Goal: Find specific page/section: Find specific page/section

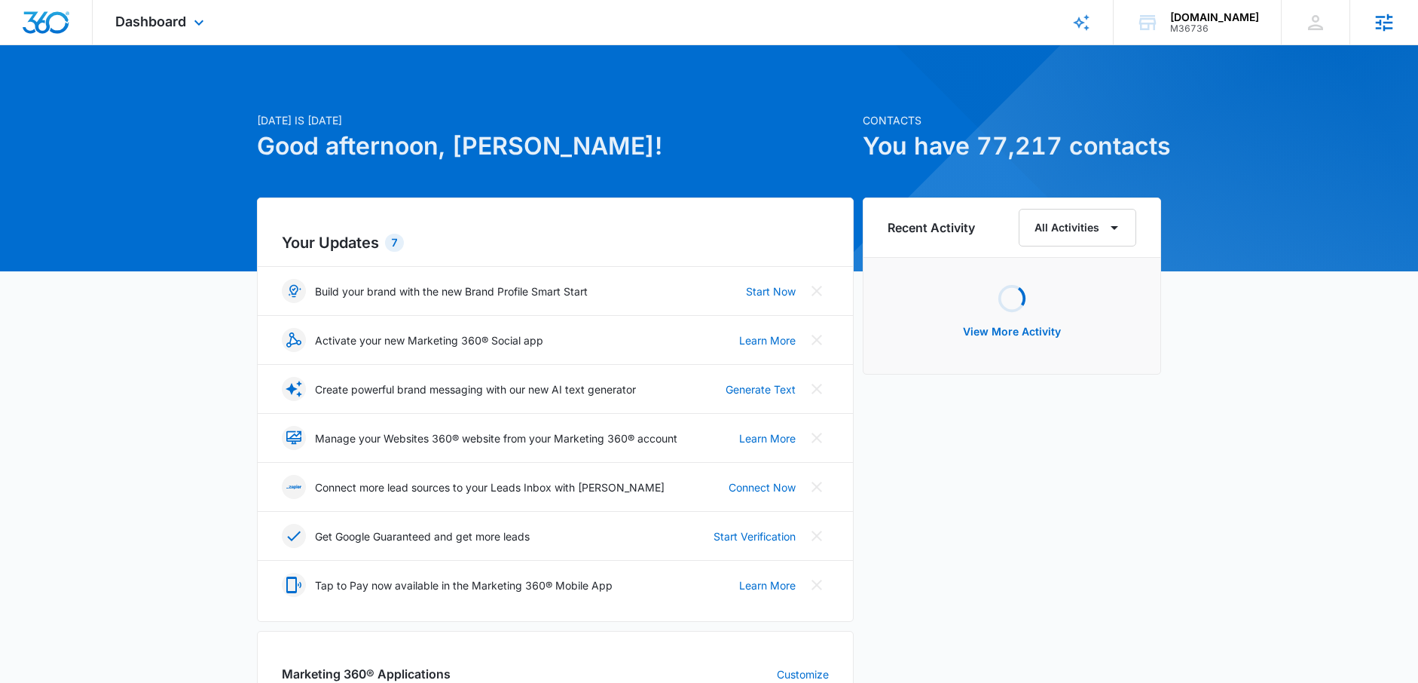
click at [1387, 24] on icon at bounding box center [1384, 22] width 23 height 23
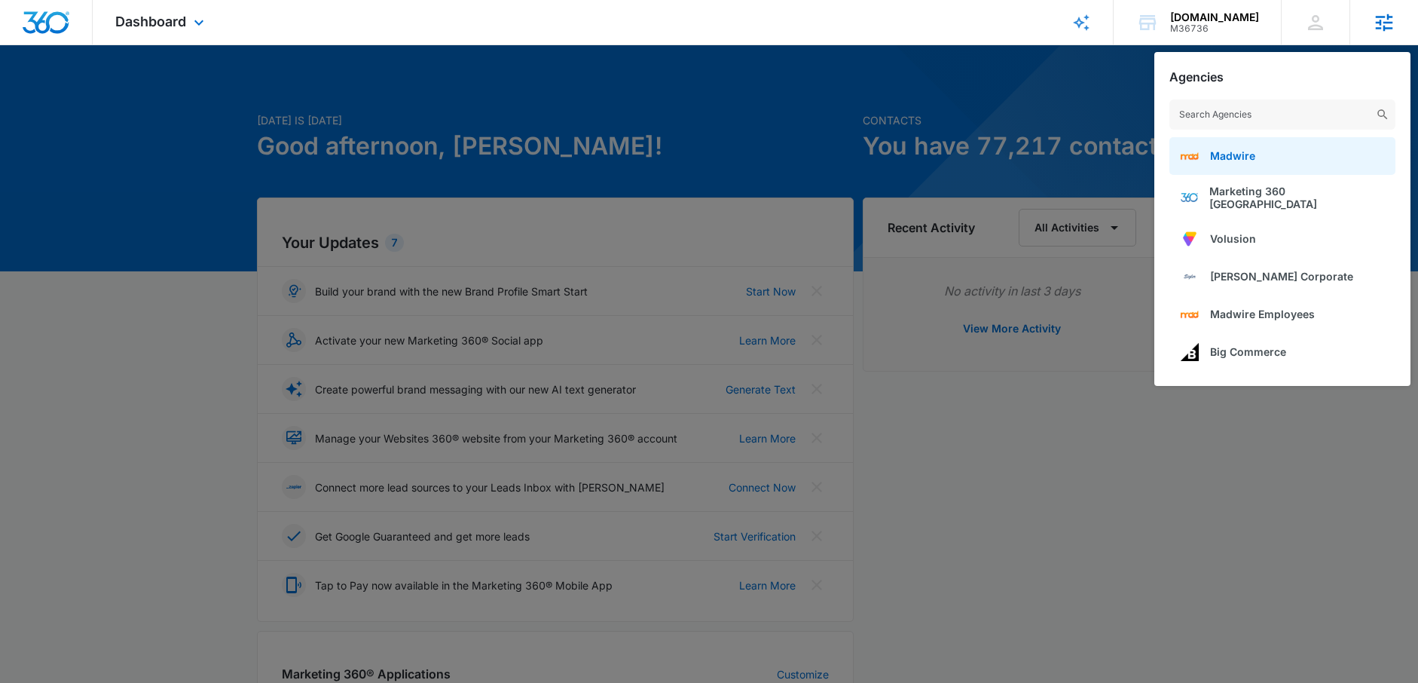
click at [1226, 149] on span "Madwire" at bounding box center [1232, 155] width 45 height 13
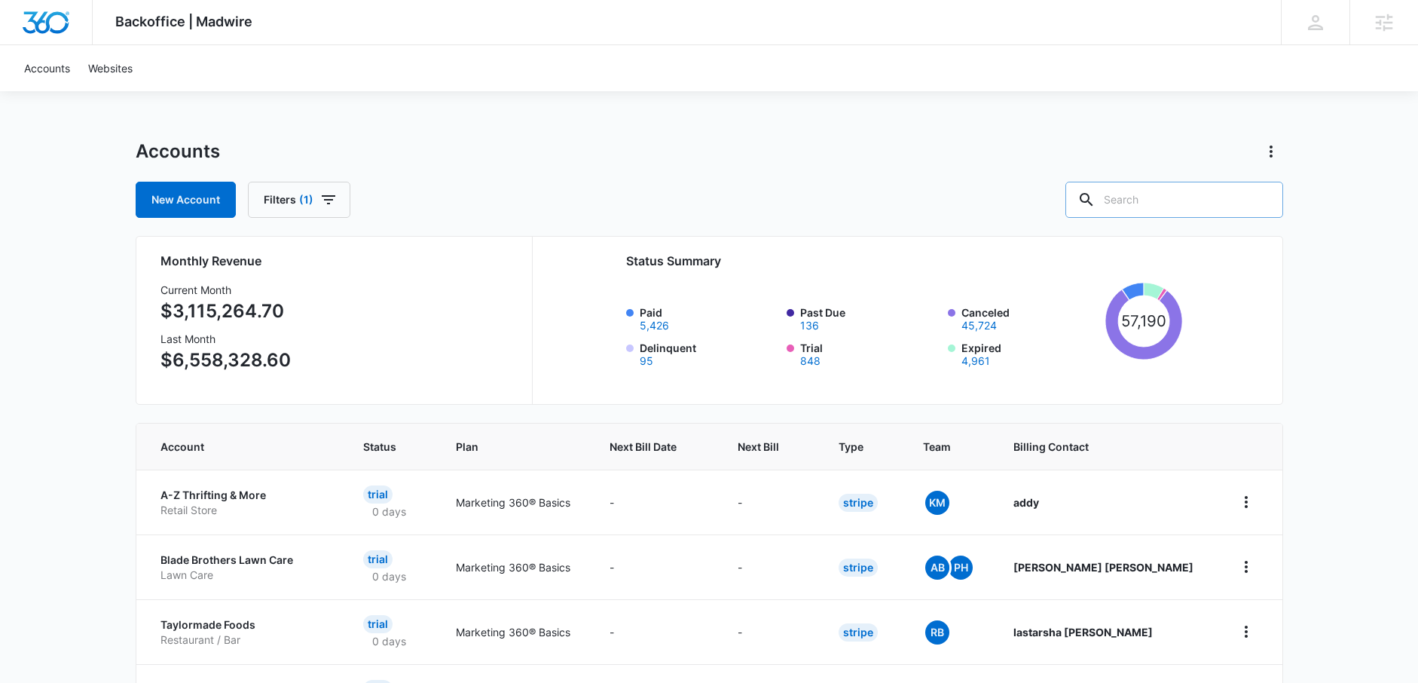
click at [1192, 200] on input "text" at bounding box center [1175, 200] width 218 height 36
type input "logging"
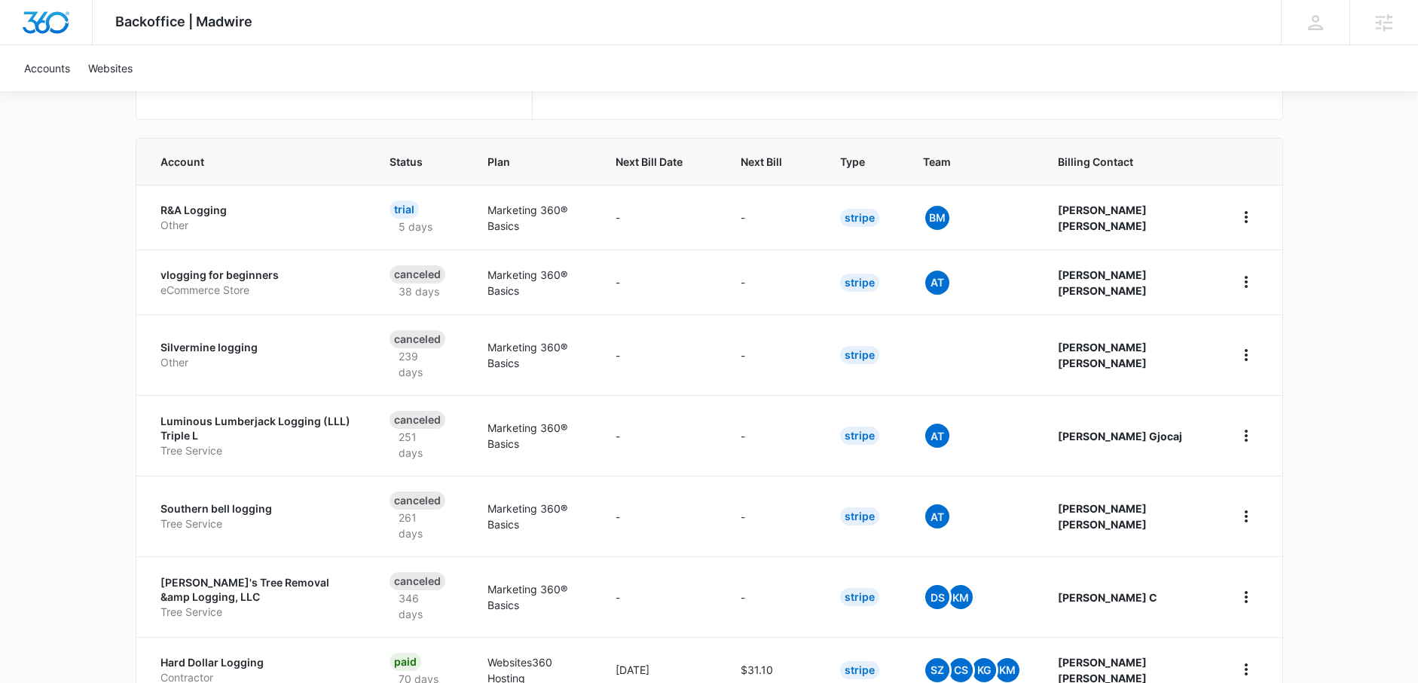
scroll to position [311, 0]
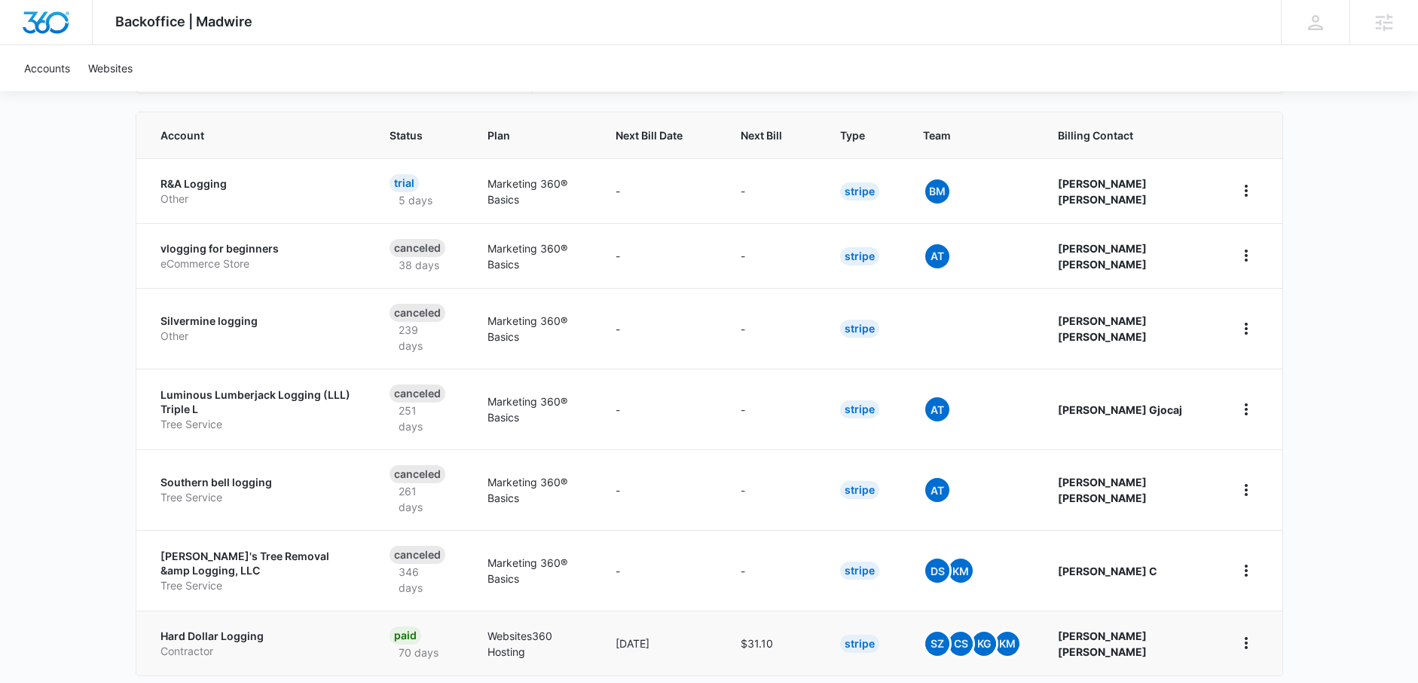
click at [222, 628] on p "Hard Dollar Logging" at bounding box center [258, 635] width 194 height 15
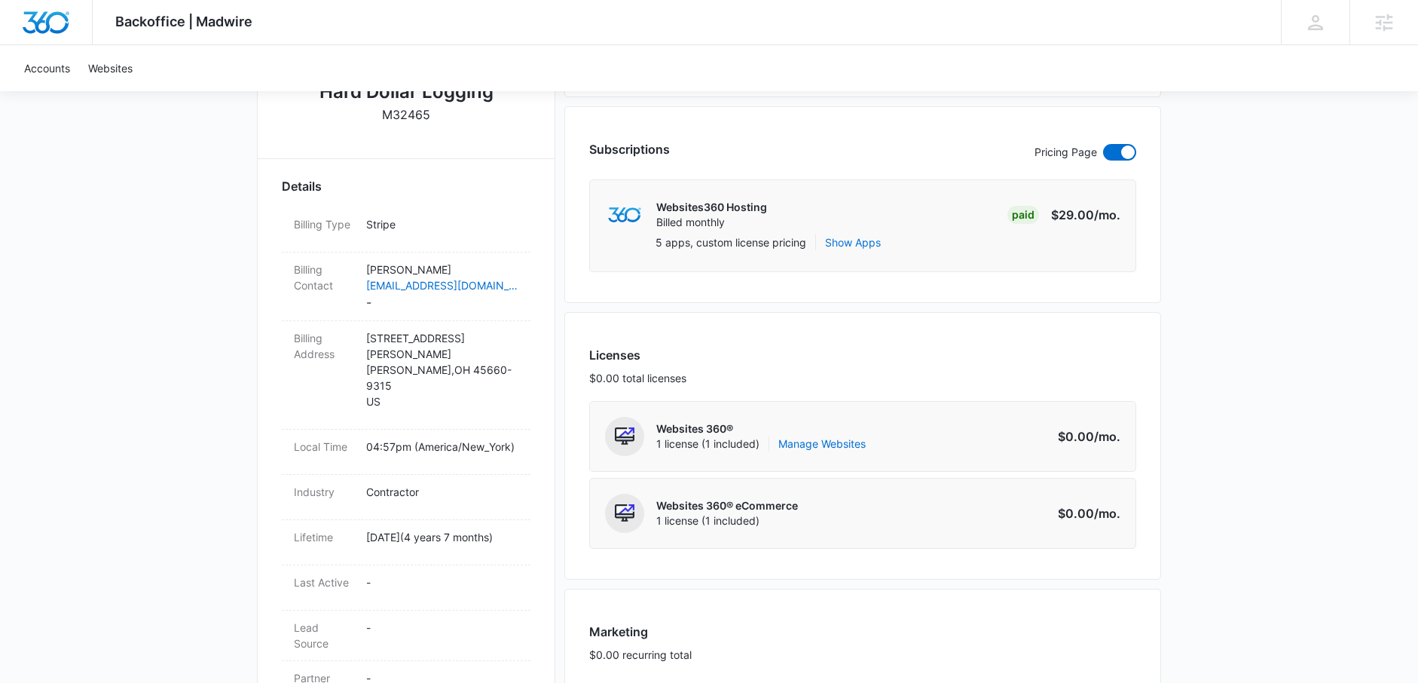
scroll to position [271, 0]
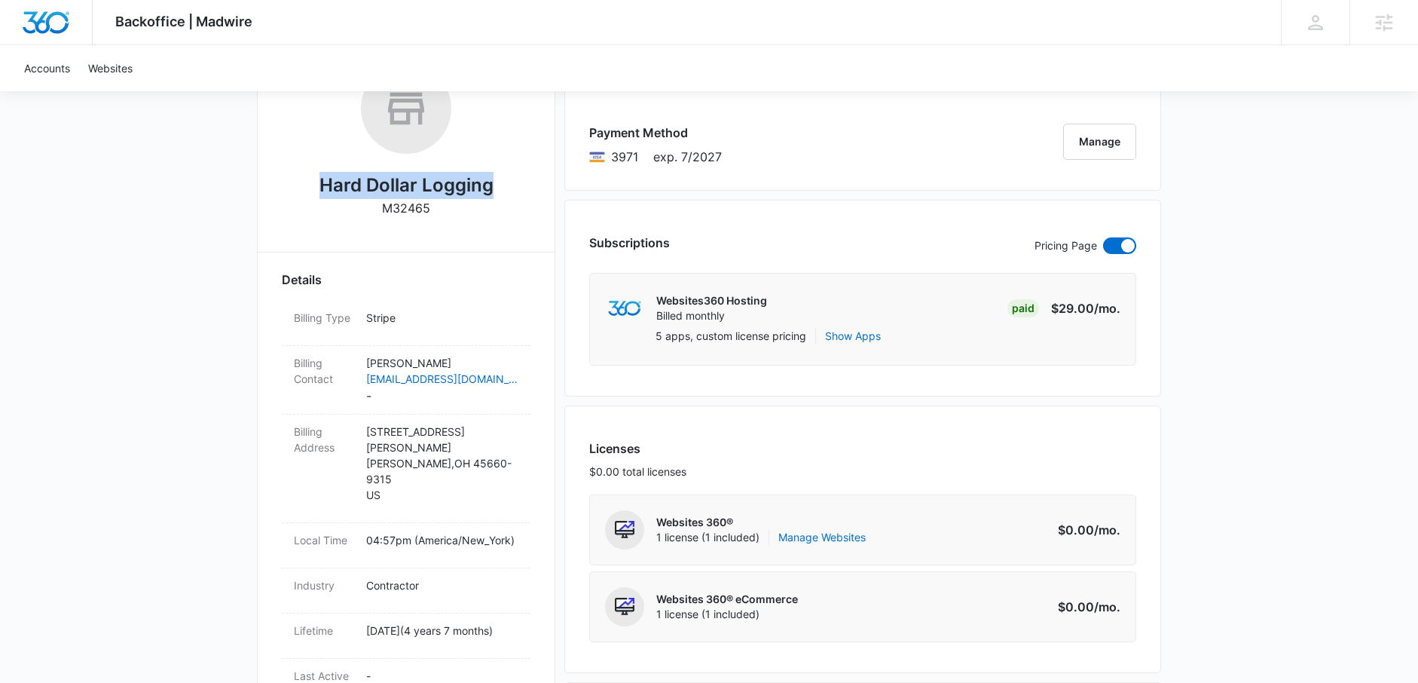
drag, startPoint x: 506, startPoint y: 191, endPoint x: 317, endPoint y: 186, distance: 189.2
click at [316, 186] on div "Hard Dollar Logging M32465" at bounding box center [406, 145] width 249 height 164
copy h2 "Hard Dollar Logging"
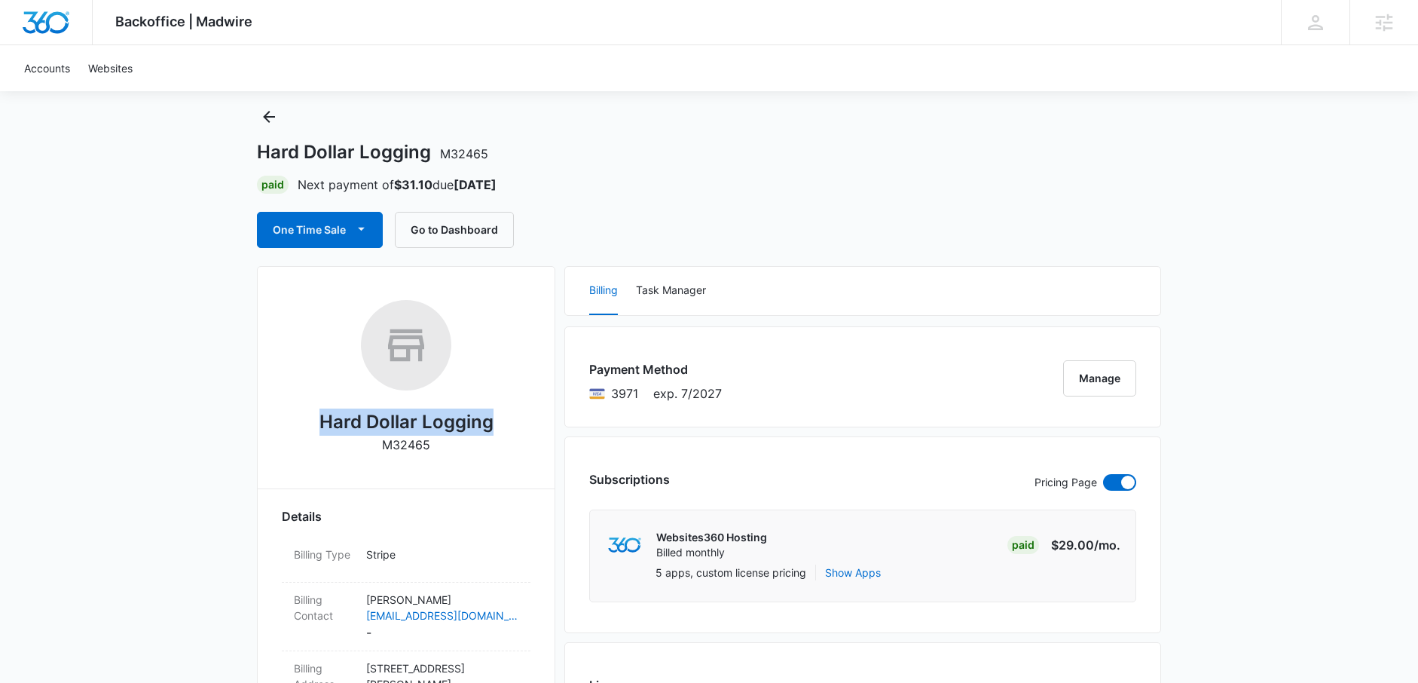
scroll to position [0, 0]
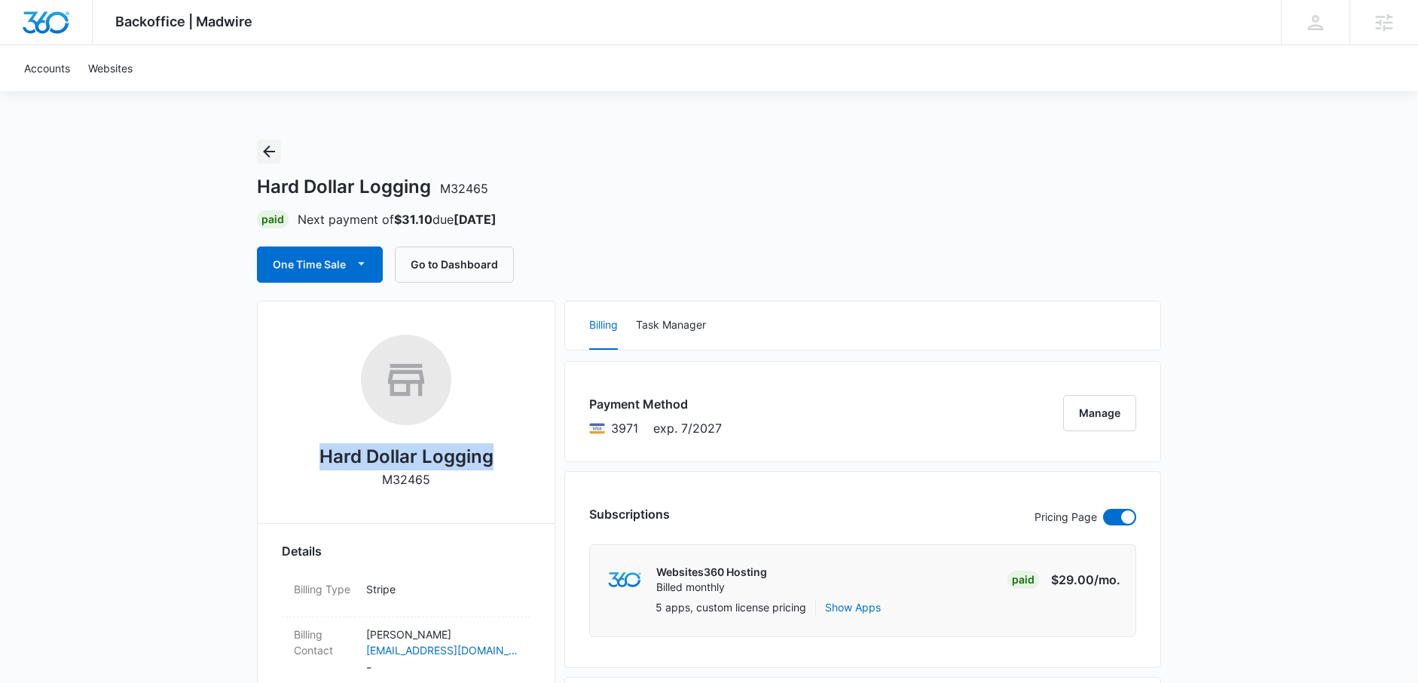
click at [266, 148] on icon "Back" at bounding box center [269, 151] width 18 height 18
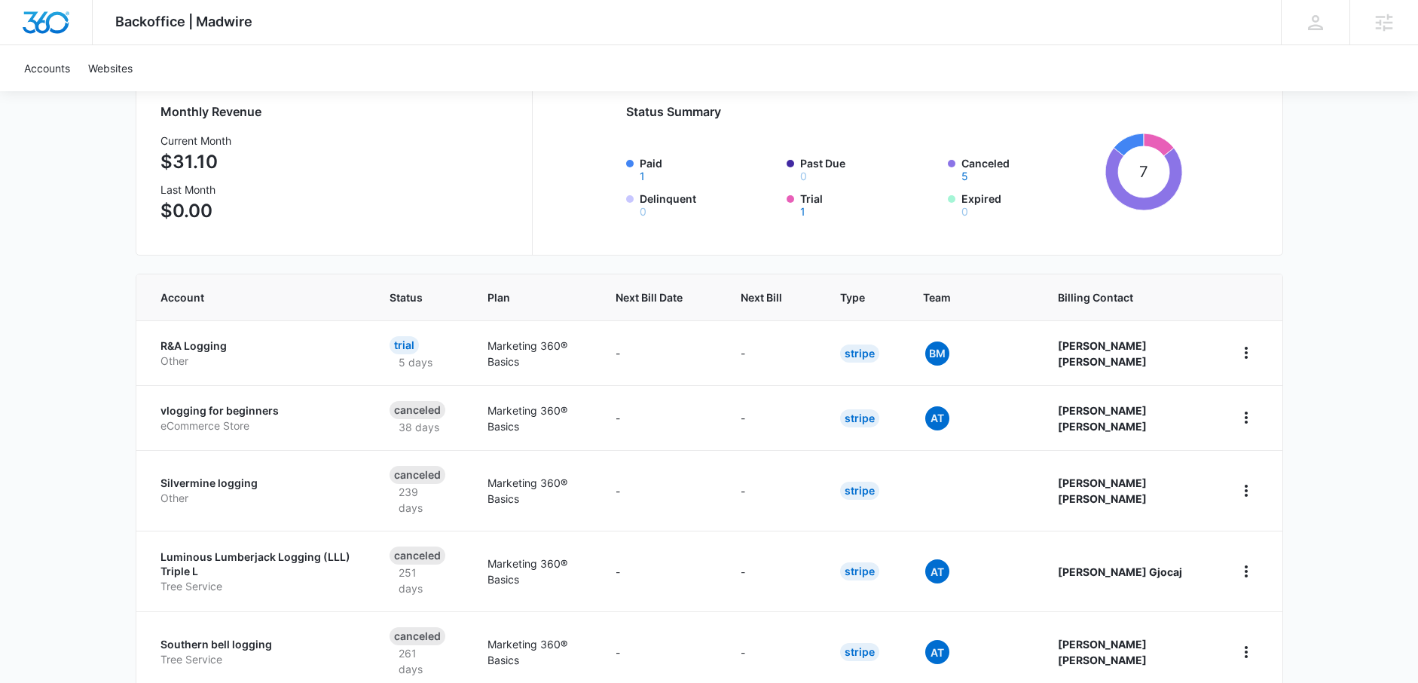
scroll to position [151, 0]
click at [782, 292] on span "Next Bill" at bounding box center [761, 296] width 41 height 16
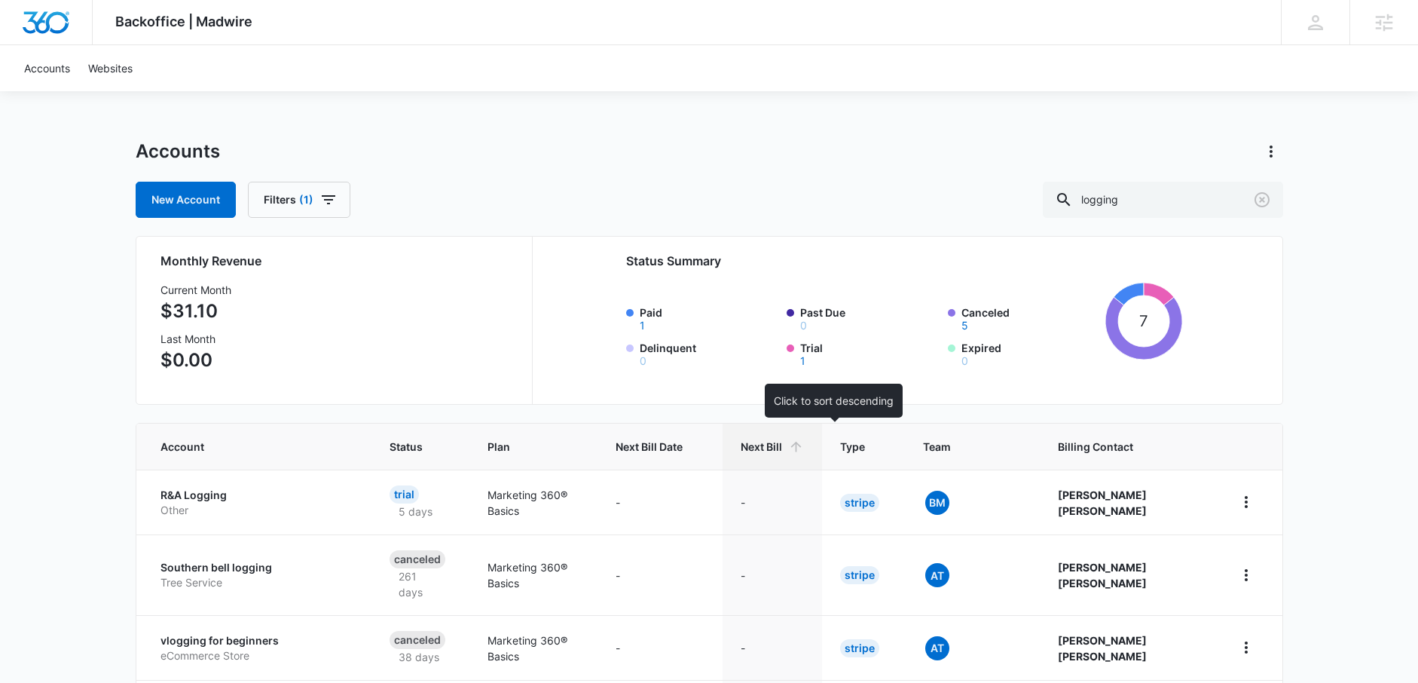
click at [782, 448] on span "Next Bill" at bounding box center [761, 447] width 41 height 16
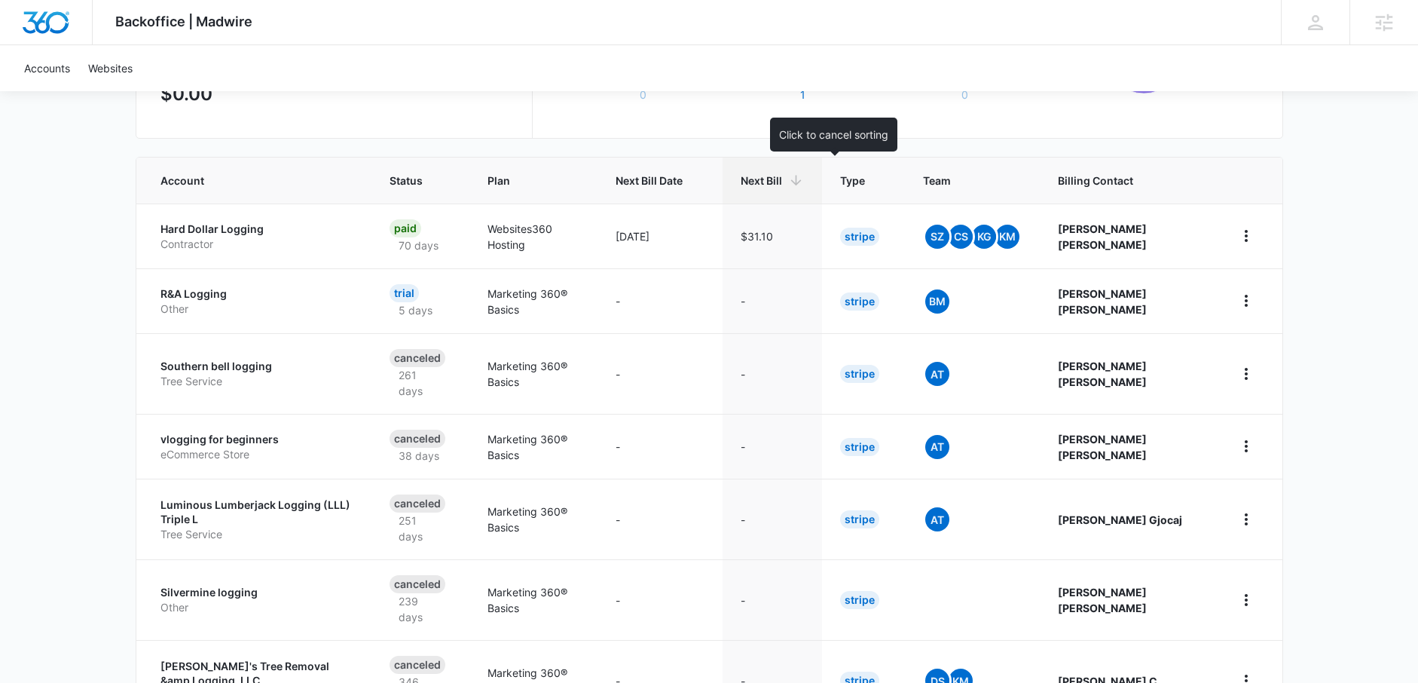
scroll to position [311, 0]
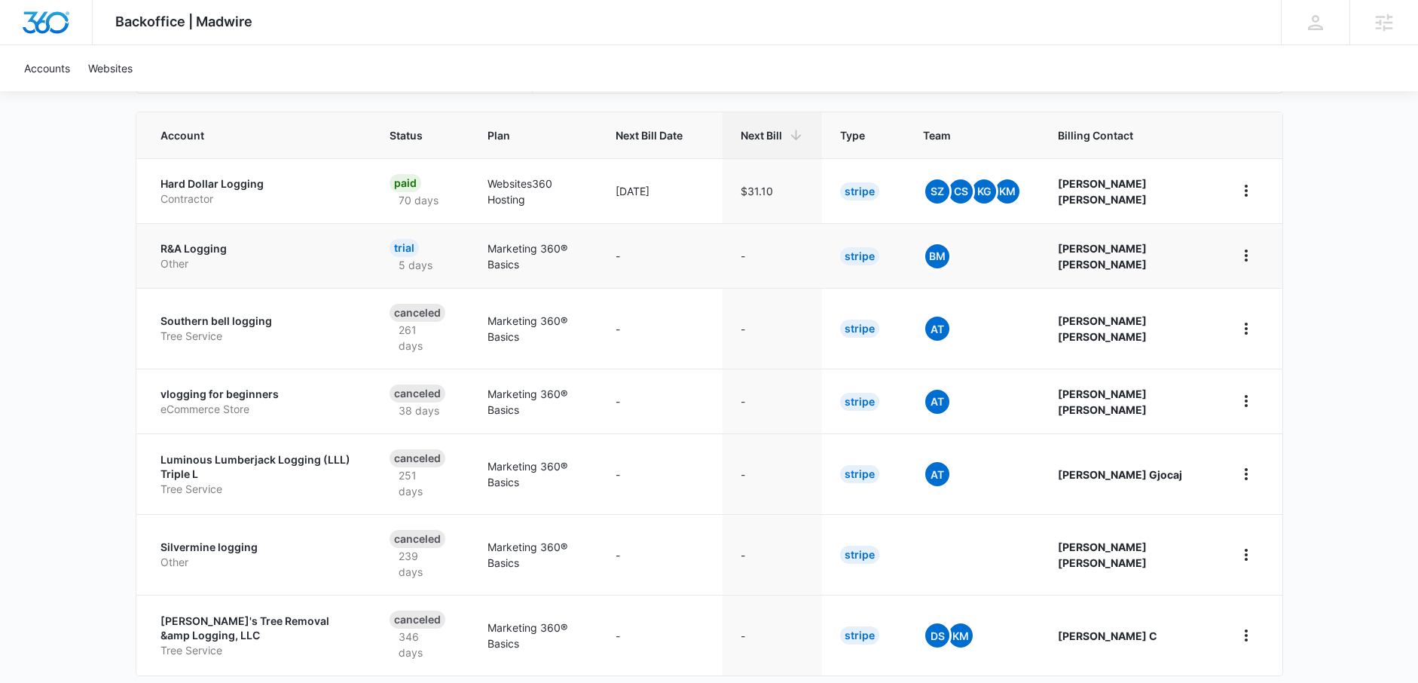
click at [209, 248] on p "R&A Logging" at bounding box center [258, 248] width 194 height 15
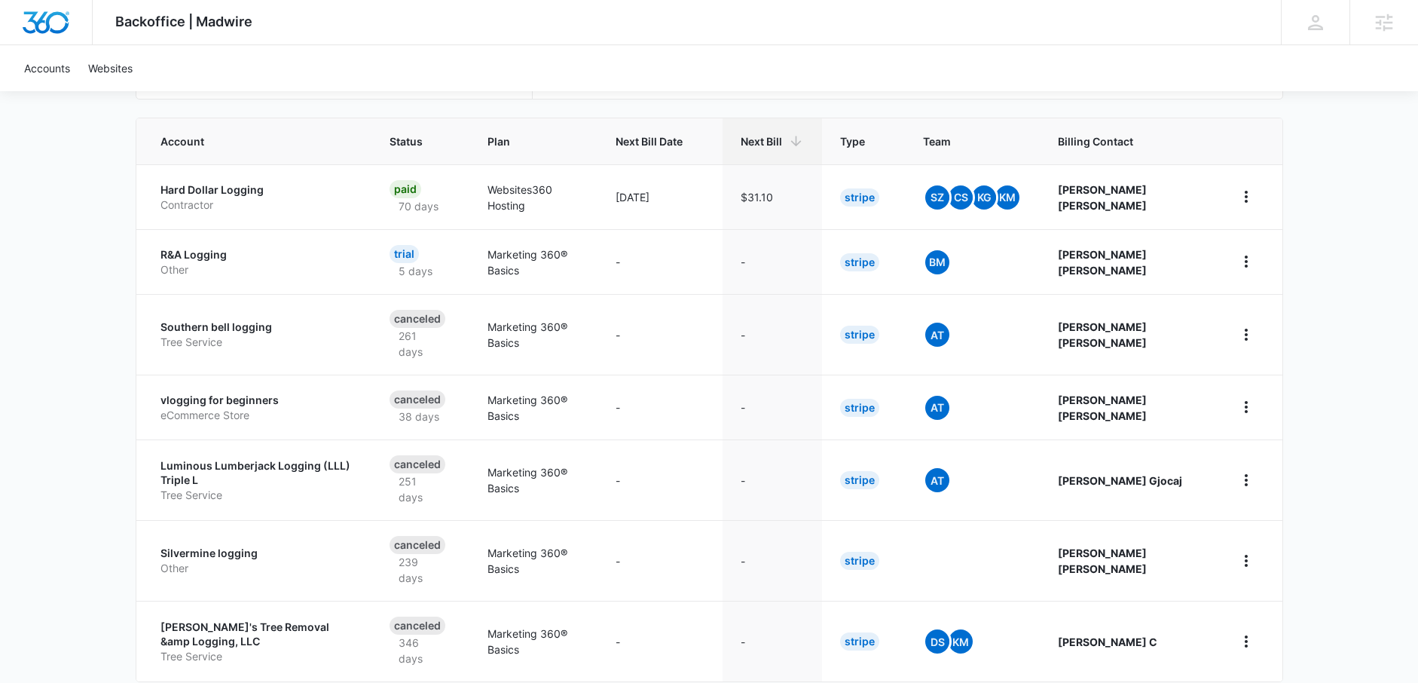
scroll to position [311, 0]
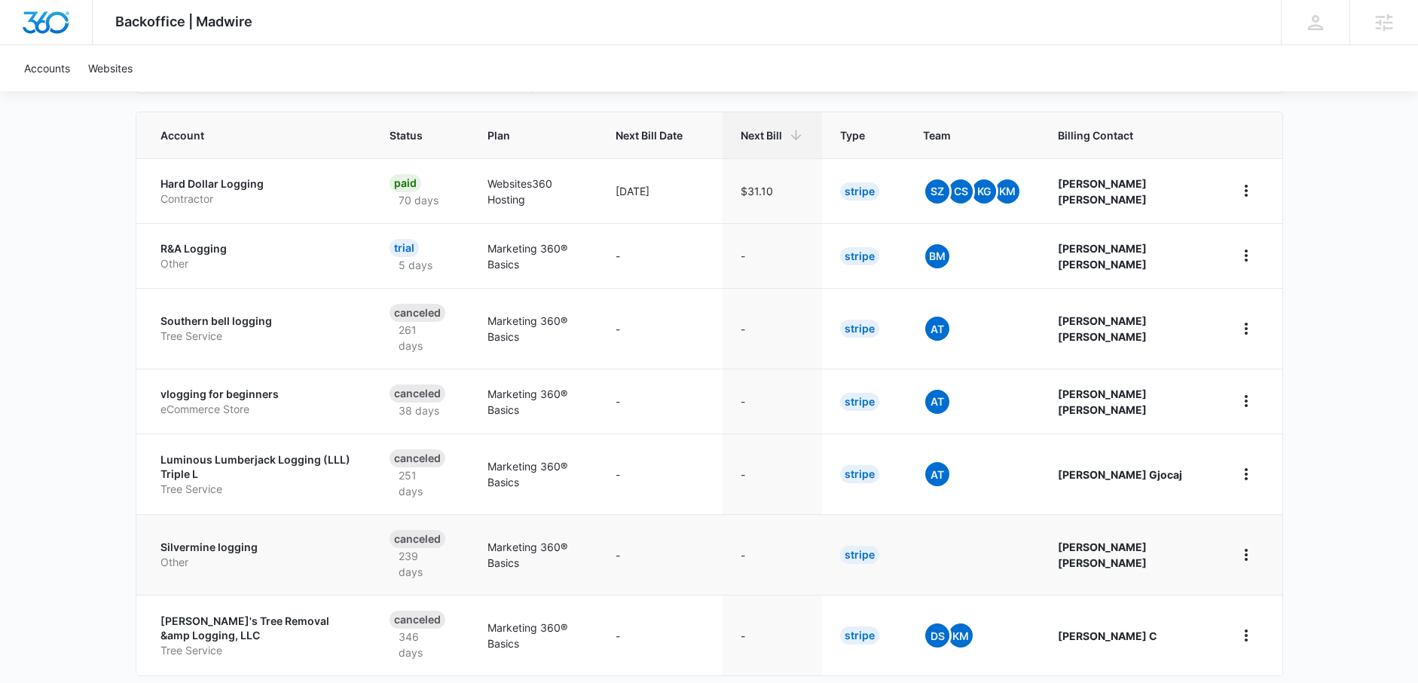
click at [225, 540] on p "Silvermine logging" at bounding box center [258, 547] width 194 height 15
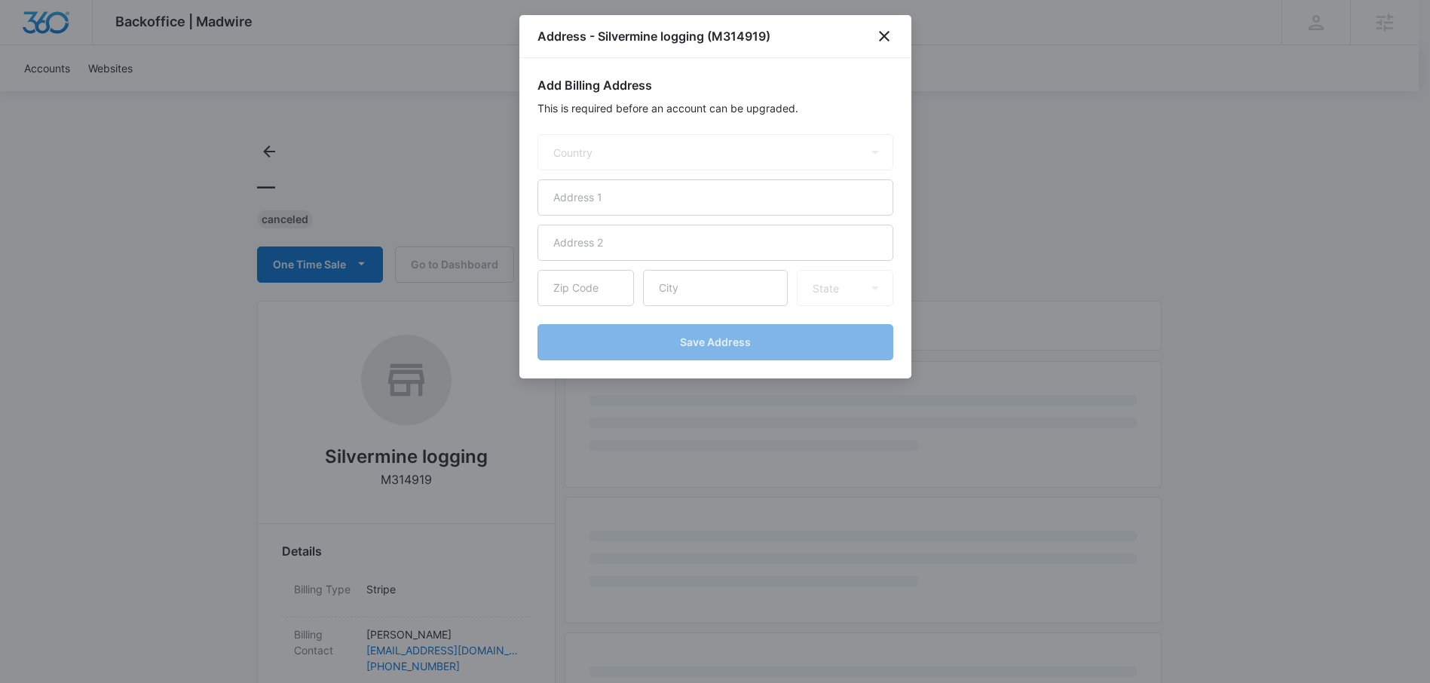
select select "US"
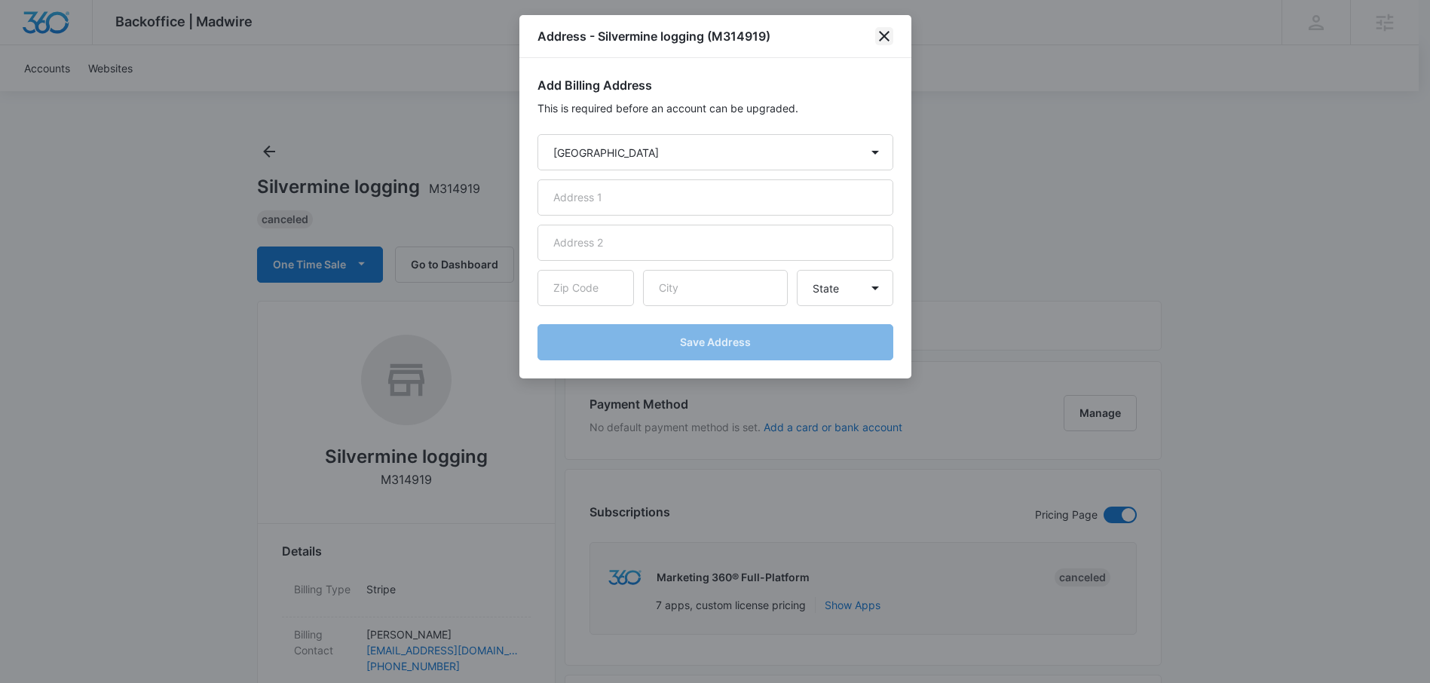
click at [876, 37] on icon "close" at bounding box center [884, 36] width 18 height 18
